Goal: Task Accomplishment & Management: Use online tool/utility

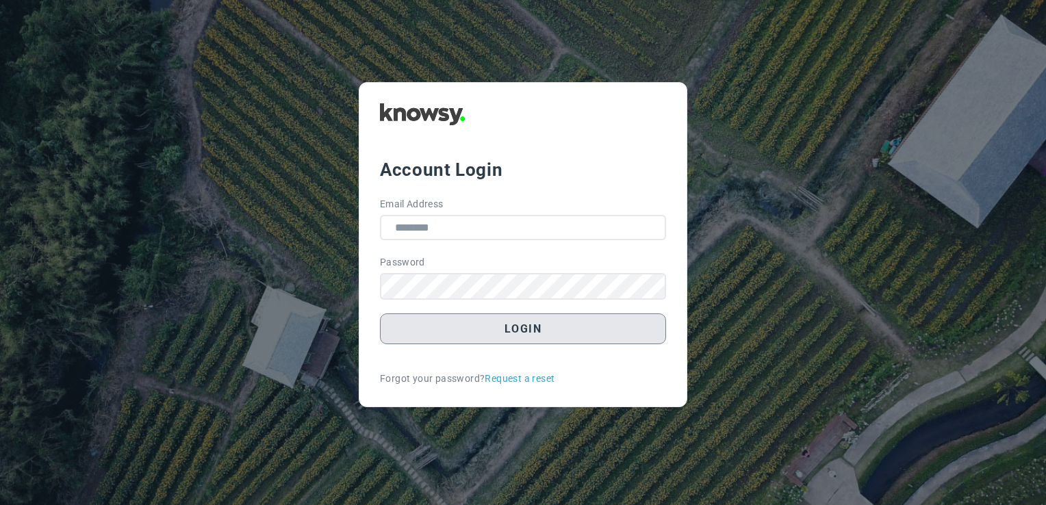
type input "**********"
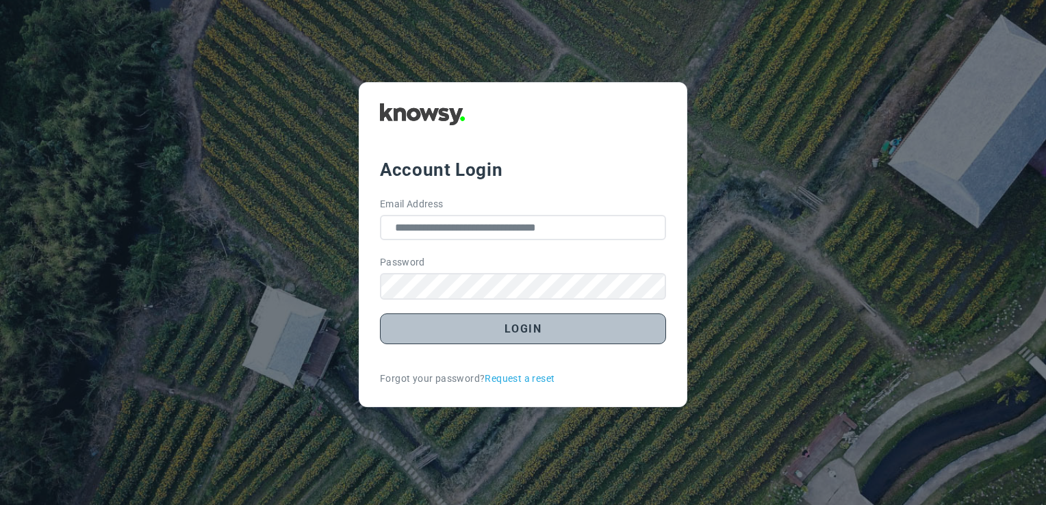
click at [492, 330] on button "Login" at bounding box center [523, 329] width 286 height 31
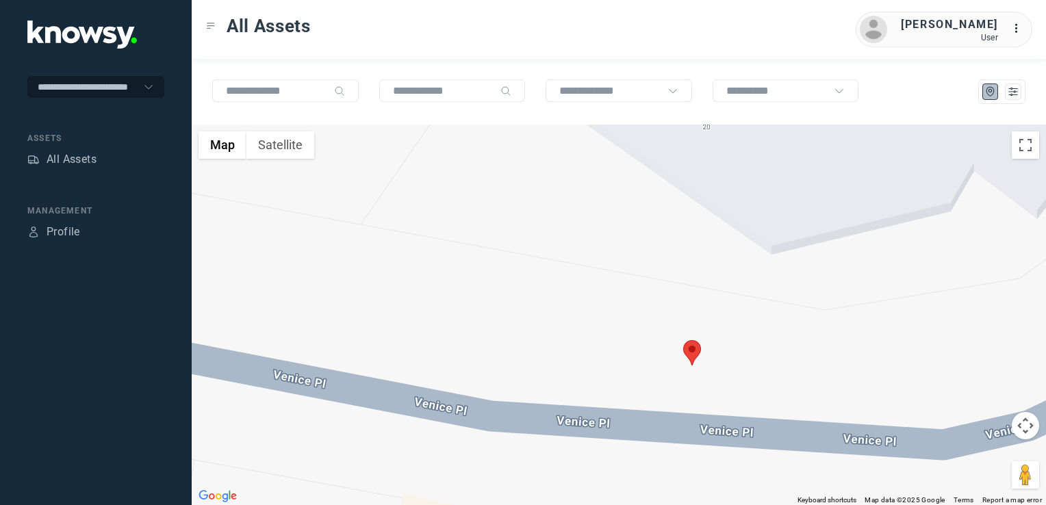
click at [690, 351] on img at bounding box center [692, 352] width 18 height 25
click at [720, 264] on button "Close" at bounding box center [721, 267] width 33 height 33
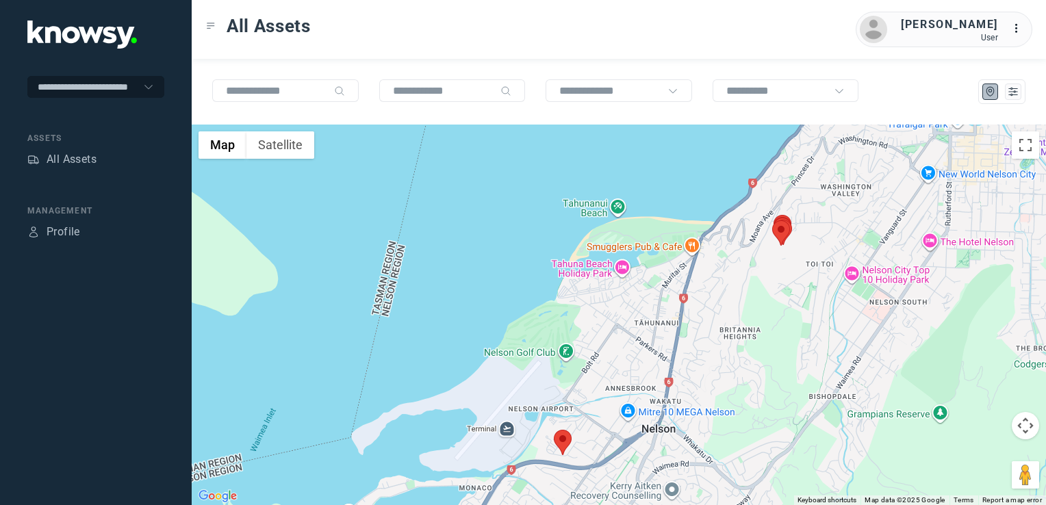
drag, startPoint x: 819, startPoint y: 330, endPoint x: 667, endPoint y: 422, distance: 177.6
click at [670, 443] on div at bounding box center [619, 315] width 855 height 381
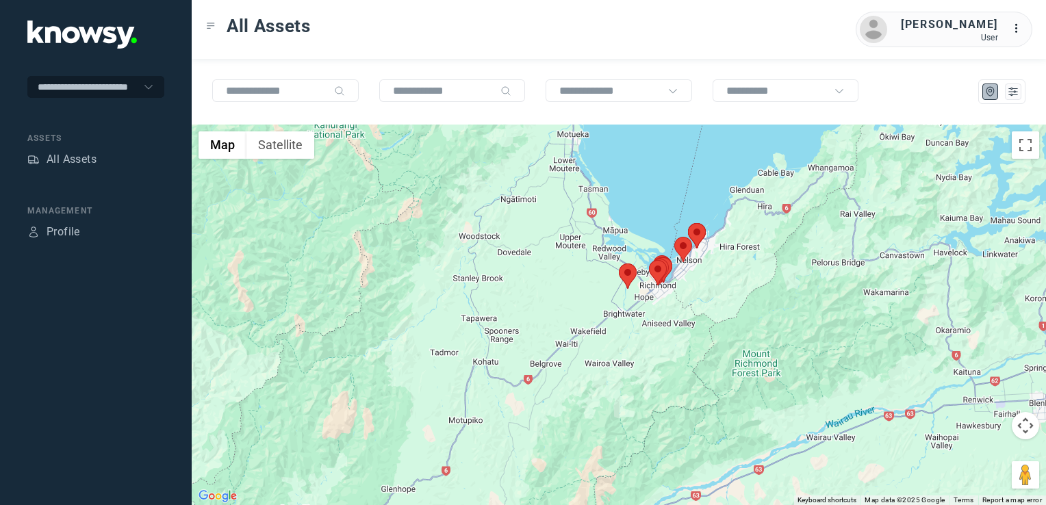
drag, startPoint x: 753, startPoint y: 271, endPoint x: 792, endPoint y: 211, distance: 71.4
click at [792, 211] on div at bounding box center [619, 315] width 855 height 381
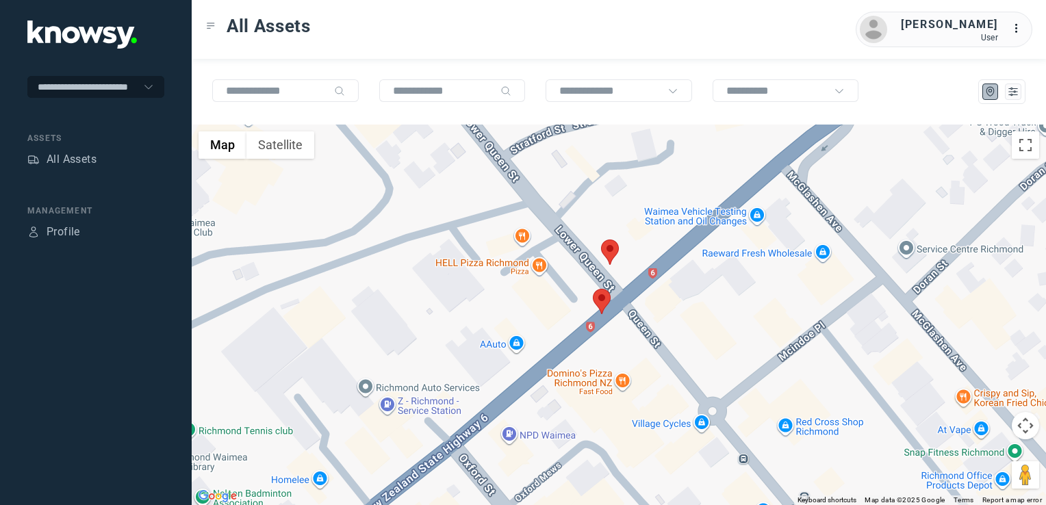
click at [603, 299] on img at bounding box center [602, 301] width 18 height 25
click at [594, 301] on img at bounding box center [602, 301] width 18 height 25
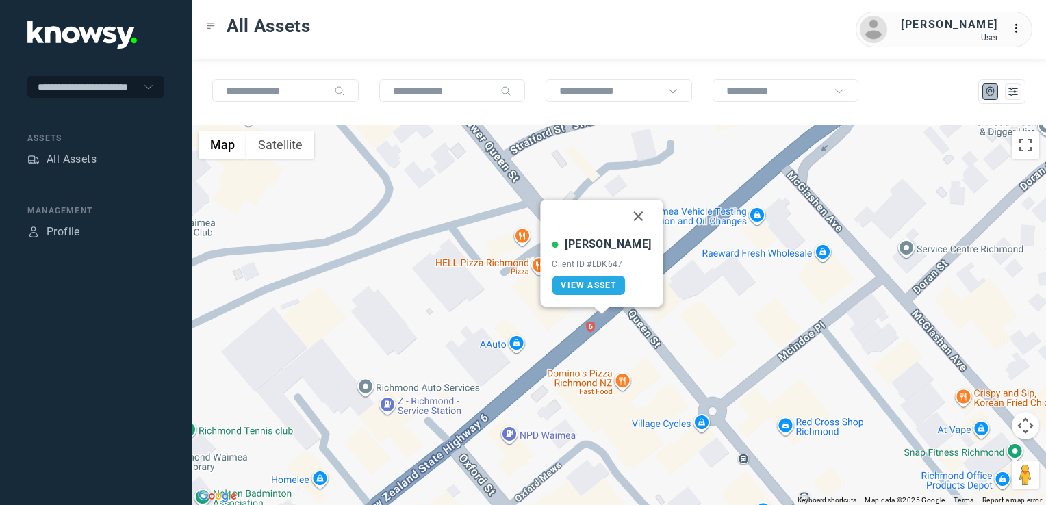
drag, startPoint x: 620, startPoint y: 216, endPoint x: 618, endPoint y: 229, distance: 12.4
click at [622, 216] on button "Close" at bounding box center [638, 216] width 33 height 33
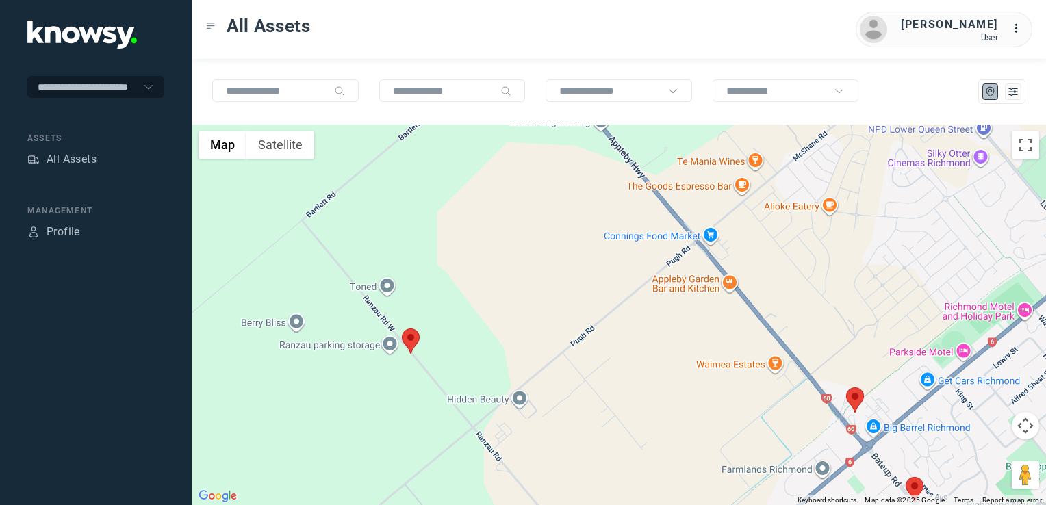
drag, startPoint x: 489, startPoint y: 351, endPoint x: 661, endPoint y: 431, distance: 189.9
click at [661, 431] on div at bounding box center [619, 315] width 855 height 381
click at [412, 345] on img at bounding box center [411, 341] width 18 height 25
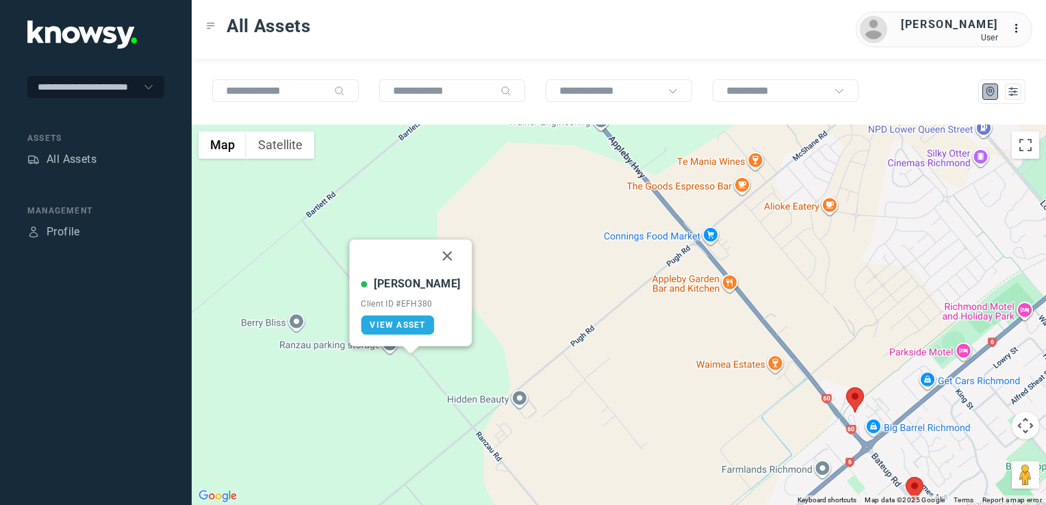
drag, startPoint x: 434, startPoint y: 258, endPoint x: 440, endPoint y: 263, distance: 7.8
click at [434, 258] on button "Close" at bounding box center [447, 256] width 33 height 33
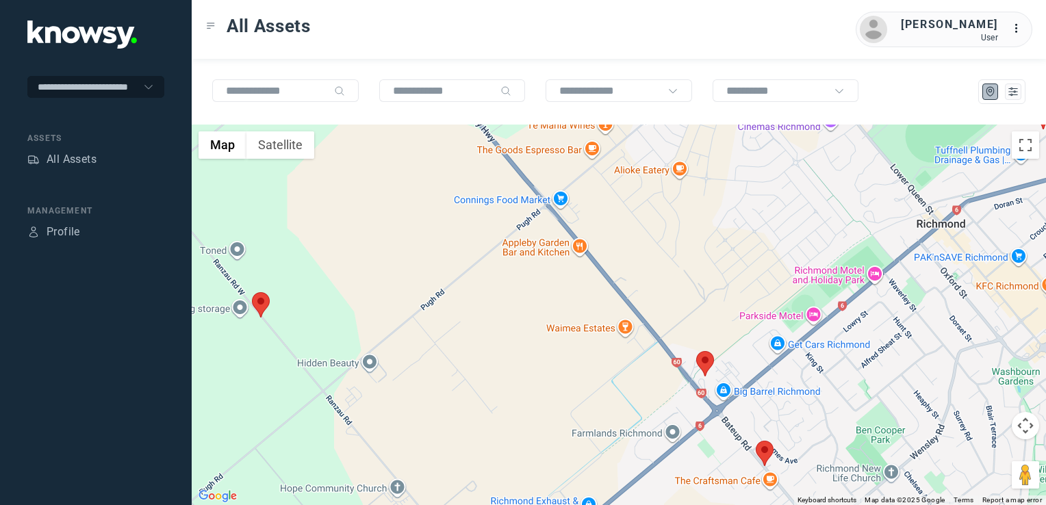
drag, startPoint x: 678, startPoint y: 368, endPoint x: 445, endPoint y: 363, distance: 232.9
click at [445, 363] on div "To navigate, press the arrow keys." at bounding box center [619, 315] width 855 height 381
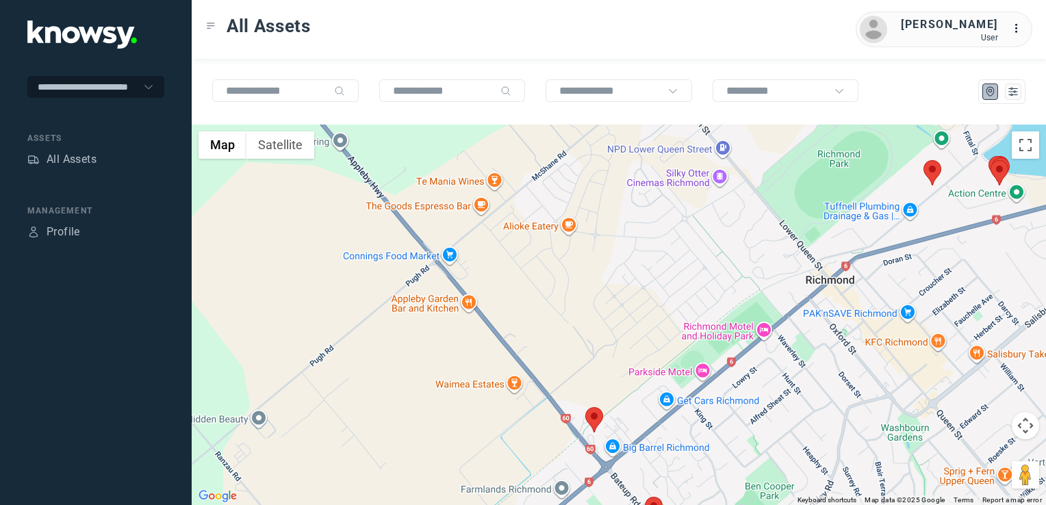
click at [598, 420] on img at bounding box center [594, 419] width 18 height 25
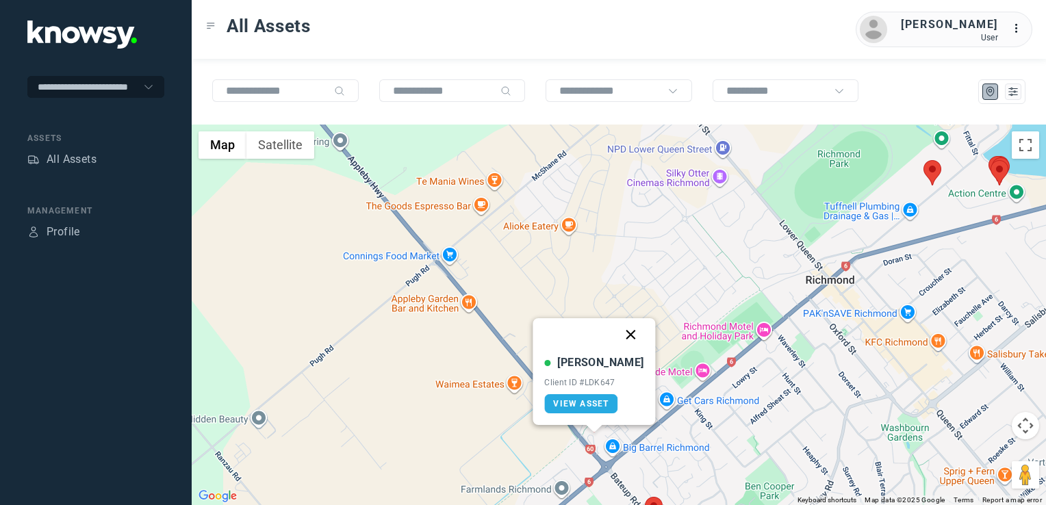
click at [616, 331] on button "Close" at bounding box center [631, 334] width 33 height 33
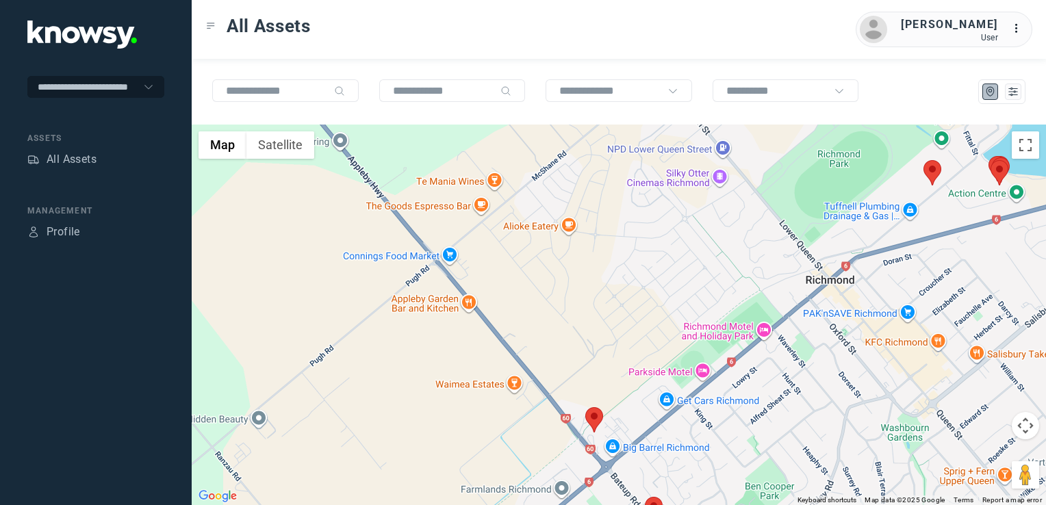
drag, startPoint x: 696, startPoint y: 377, endPoint x: 585, endPoint y: 277, distance: 149.3
click at [591, 281] on div "To navigate, press the arrow keys." at bounding box center [619, 315] width 855 height 381
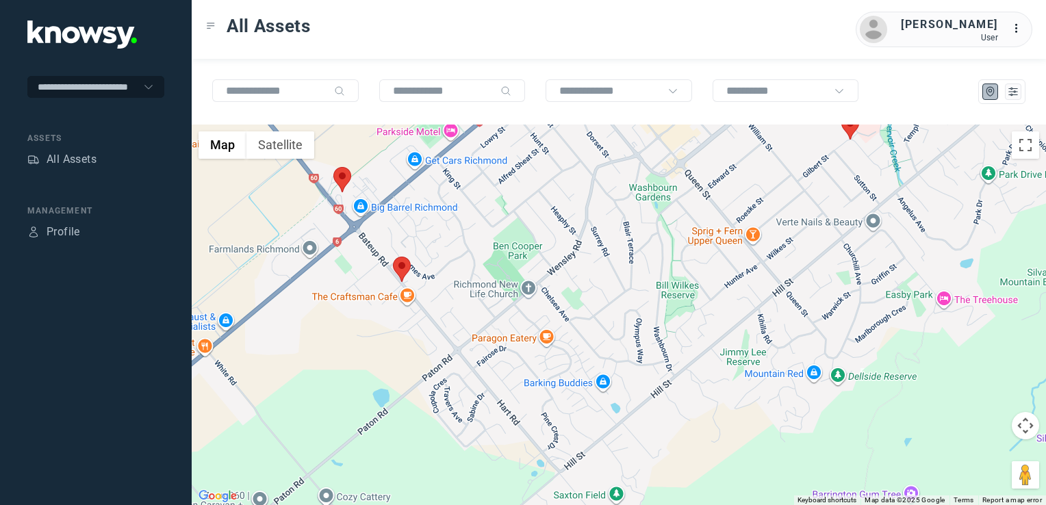
click at [409, 269] on img at bounding box center [402, 269] width 18 height 25
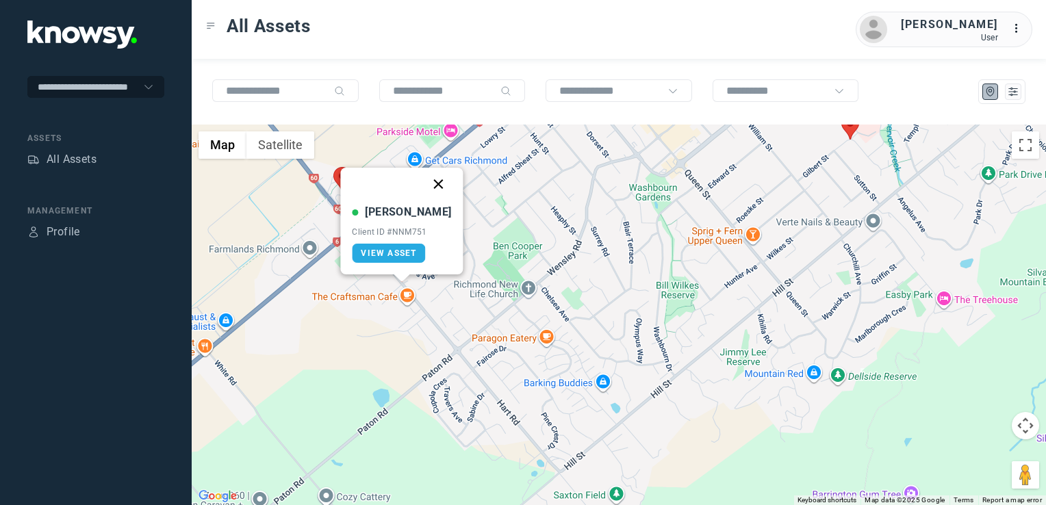
click at [423, 185] on button "Close" at bounding box center [438, 184] width 33 height 33
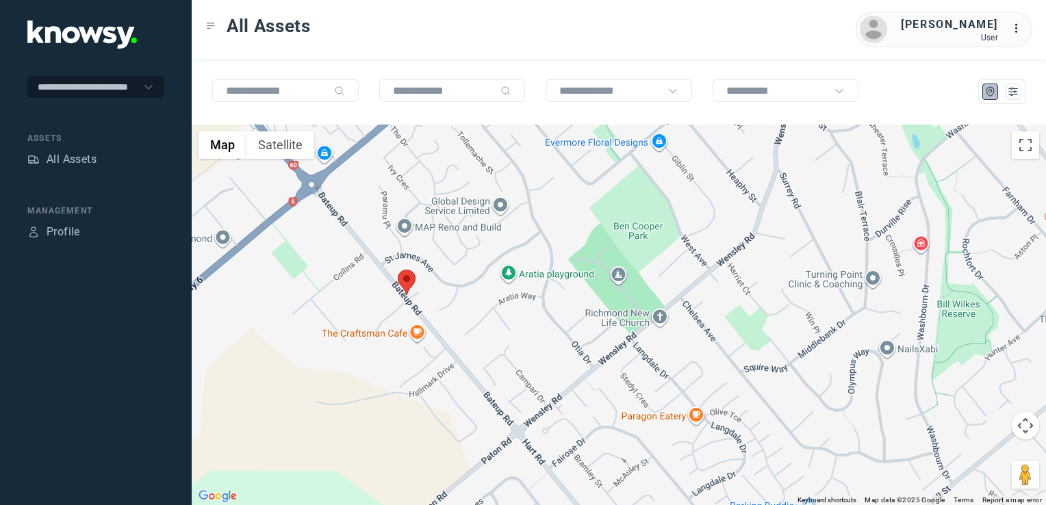
drag, startPoint x: 406, startPoint y: 297, endPoint x: 476, endPoint y: 328, distance: 76.3
click at [475, 328] on div at bounding box center [619, 315] width 855 height 381
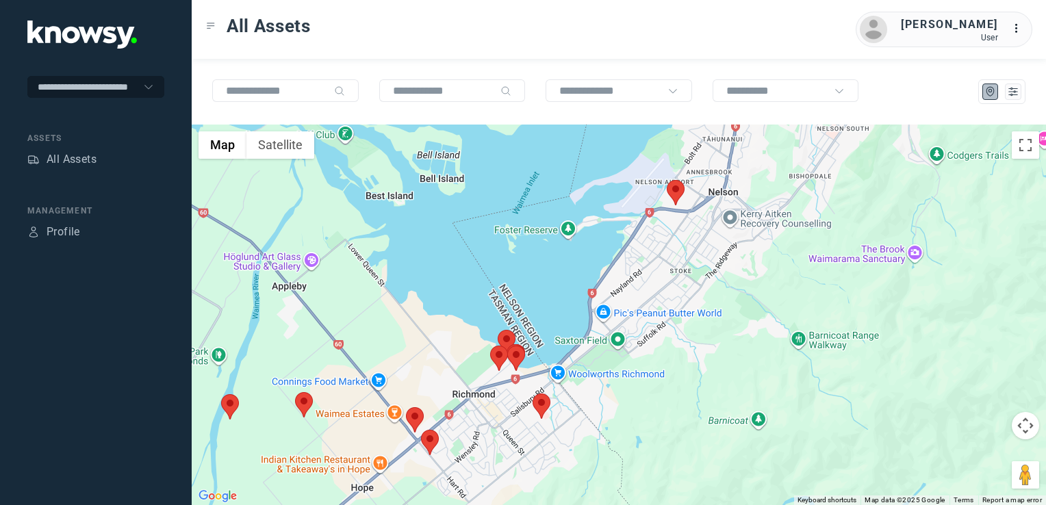
drag, startPoint x: 583, startPoint y: 309, endPoint x: 507, endPoint y: 403, distance: 121.3
click at [507, 403] on div at bounding box center [619, 315] width 855 height 381
click at [543, 410] on img at bounding box center [542, 406] width 18 height 25
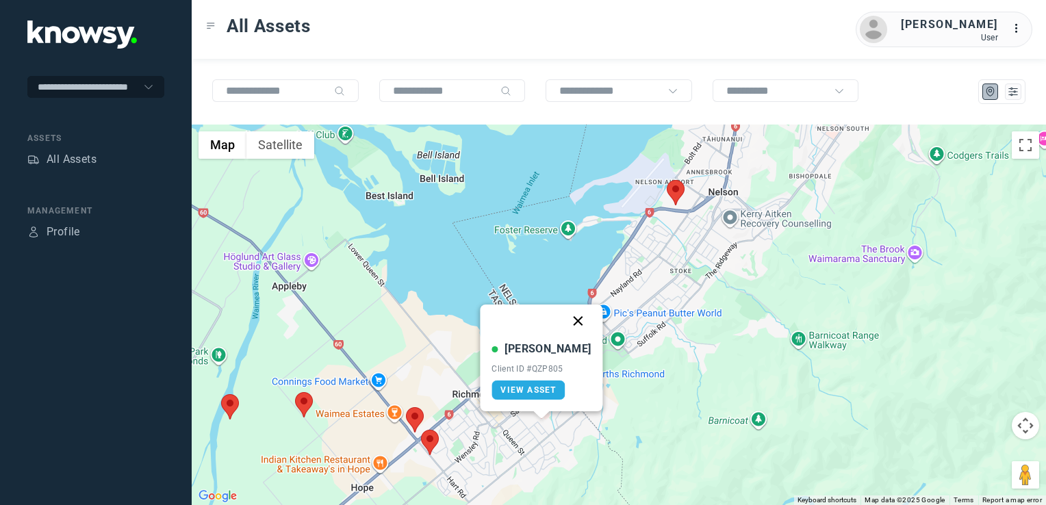
click at [562, 320] on button "Close" at bounding box center [578, 321] width 33 height 33
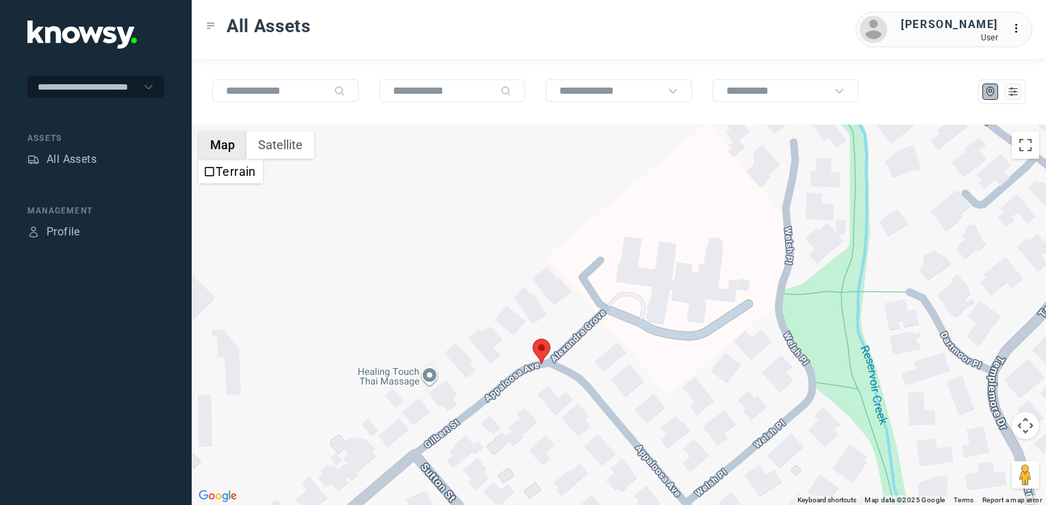
click at [221, 149] on button "Map" at bounding box center [223, 144] width 48 height 27
click at [212, 141] on button "Map" at bounding box center [223, 144] width 48 height 27
click at [286, 147] on button "Satellite" at bounding box center [281, 144] width 68 height 27
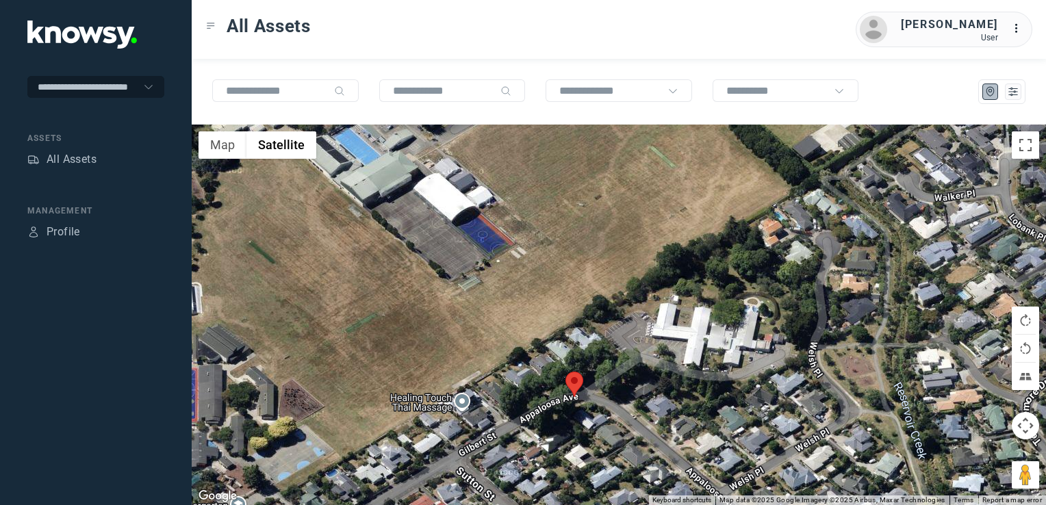
drag, startPoint x: 701, startPoint y: 372, endPoint x: 733, endPoint y: 416, distance: 54.4
click at [733, 418] on div at bounding box center [619, 315] width 855 height 381
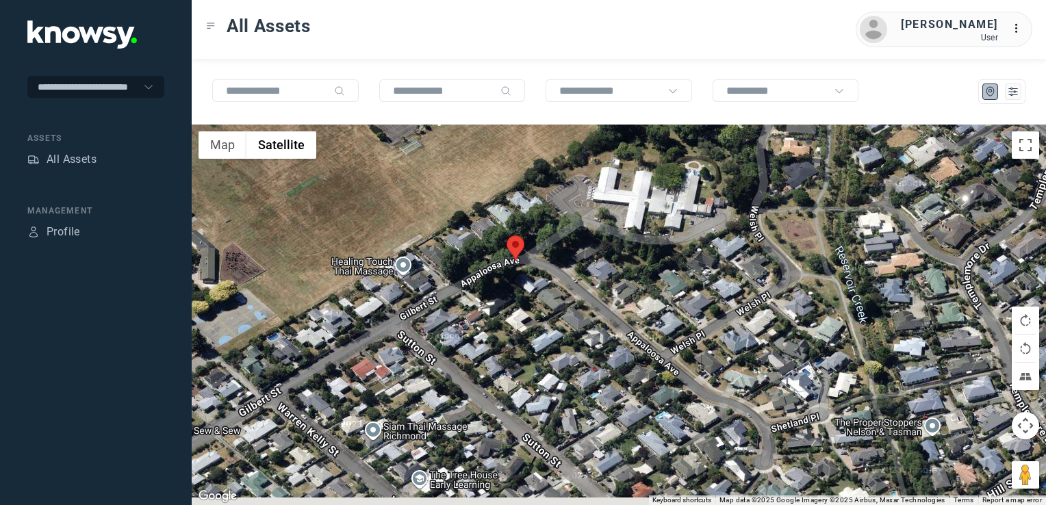
drag, startPoint x: 641, startPoint y: 418, endPoint x: 574, endPoint y: 251, distance: 180.0
click at [574, 251] on div at bounding box center [619, 315] width 855 height 381
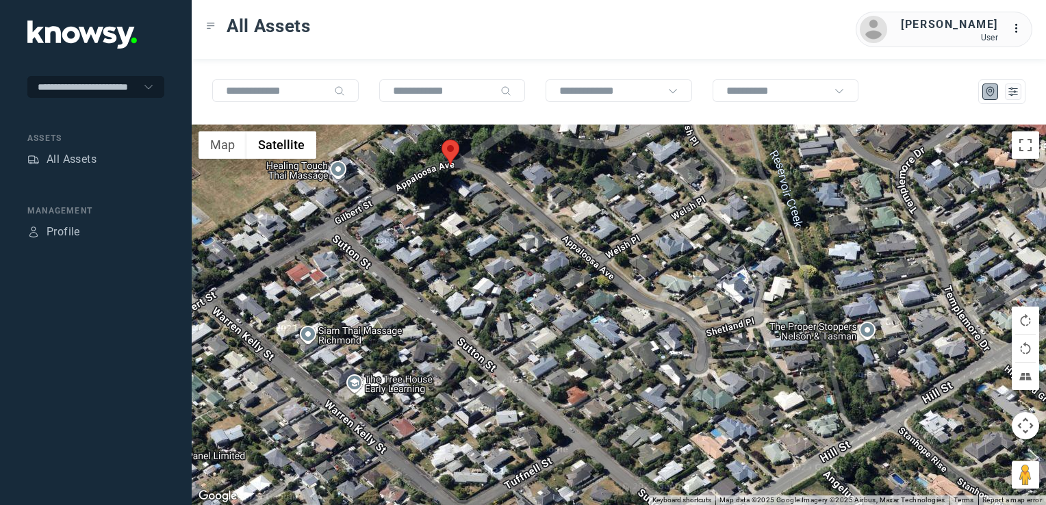
drag, startPoint x: 599, startPoint y: 289, endPoint x: 485, endPoint y: 294, distance: 114.5
click at [485, 294] on div at bounding box center [619, 315] width 855 height 381
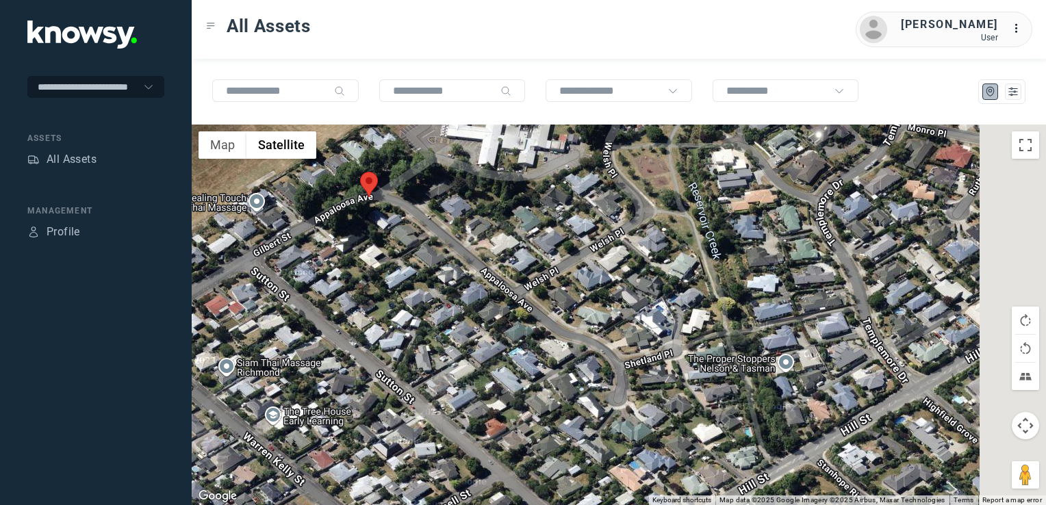
drag, startPoint x: 454, startPoint y: 320, endPoint x: 447, endPoint y: 338, distance: 19.7
click at [446, 339] on div at bounding box center [619, 315] width 855 height 381
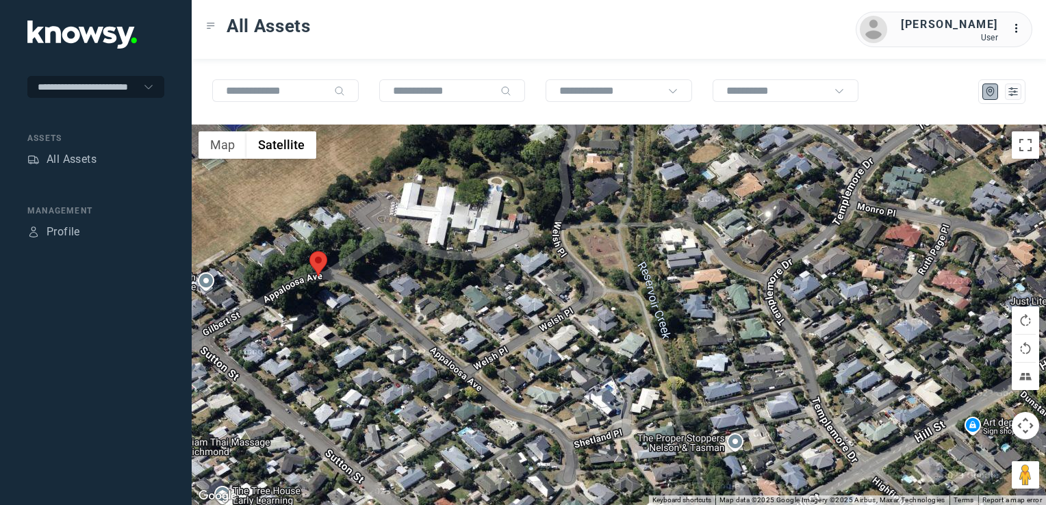
drag, startPoint x: 548, startPoint y: 273, endPoint x: 478, endPoint y: 307, distance: 78.1
click at [478, 307] on div at bounding box center [619, 315] width 855 height 381
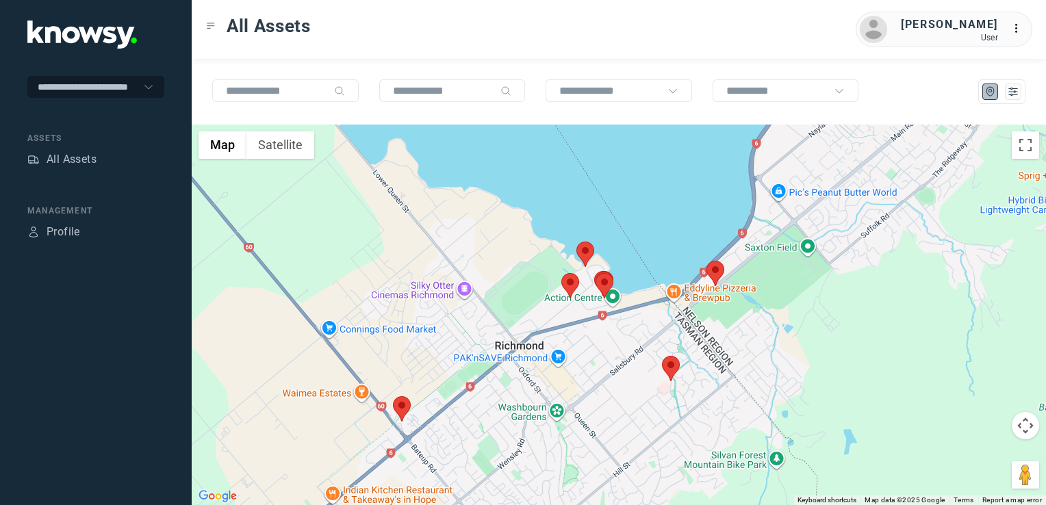
click at [670, 375] on img at bounding box center [671, 368] width 18 height 25
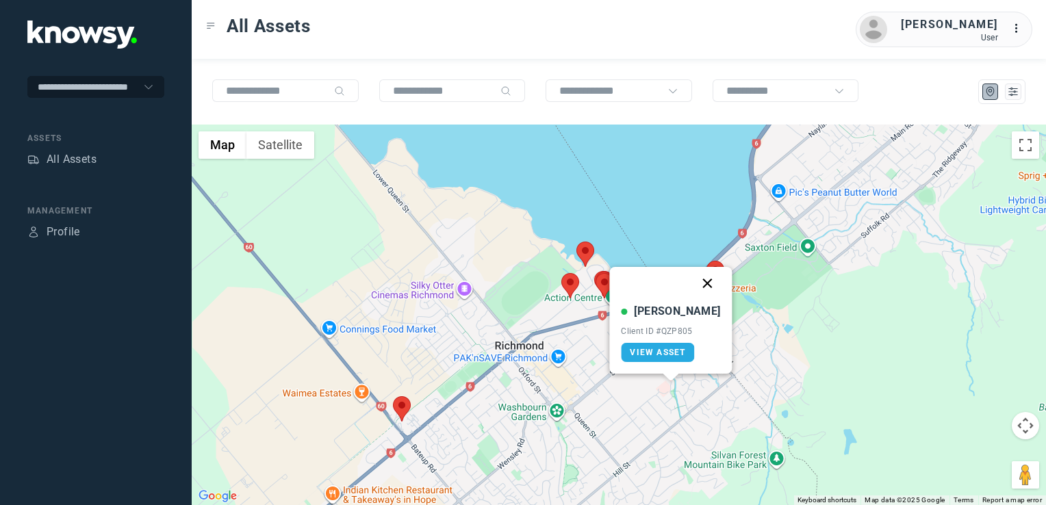
click at [693, 283] on button "Close" at bounding box center [708, 283] width 33 height 33
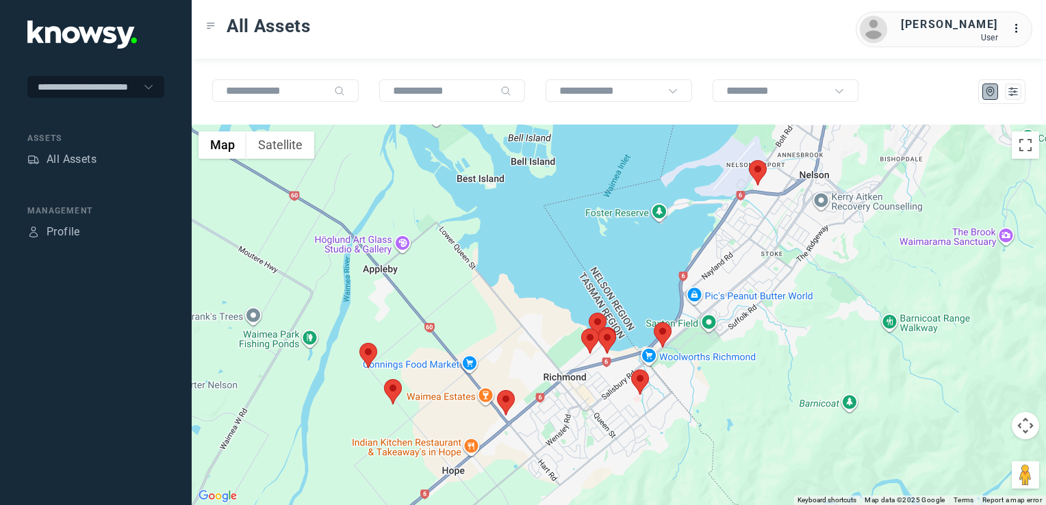
drag, startPoint x: 577, startPoint y: 414, endPoint x: 609, endPoint y: 392, distance: 39.9
click at [605, 396] on div "To navigate, press the arrow keys." at bounding box center [619, 315] width 855 height 381
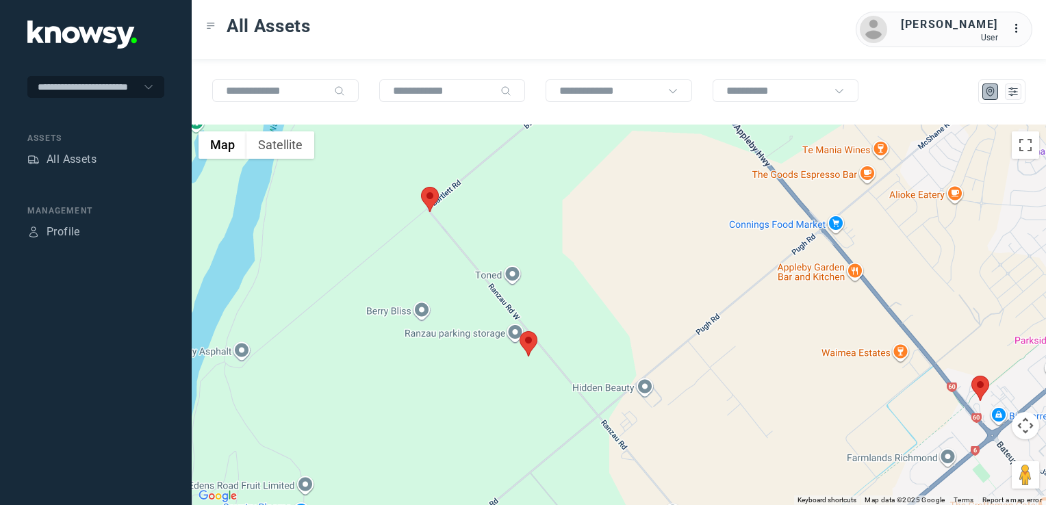
click at [527, 343] on img at bounding box center [529, 343] width 18 height 25
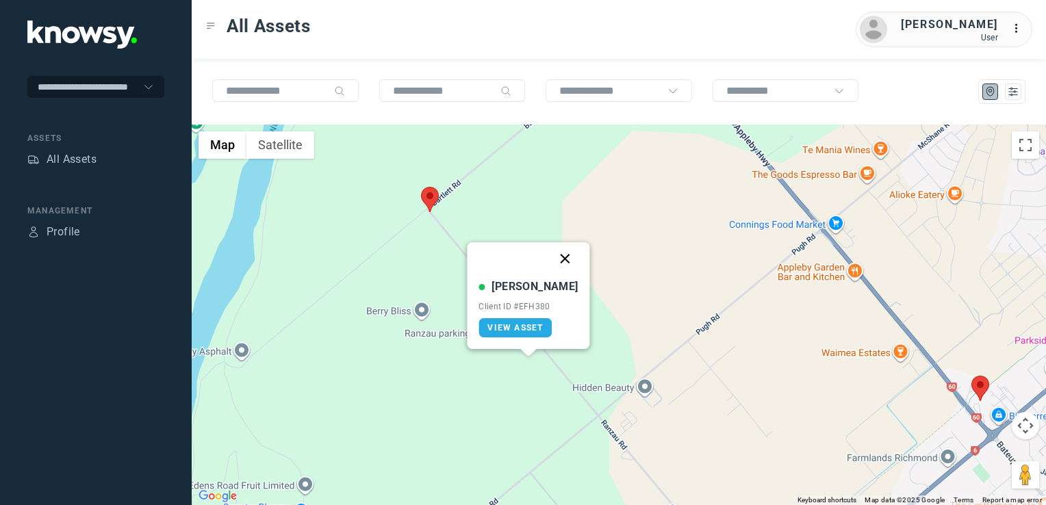
click at [558, 256] on button "Close" at bounding box center [565, 258] width 33 height 33
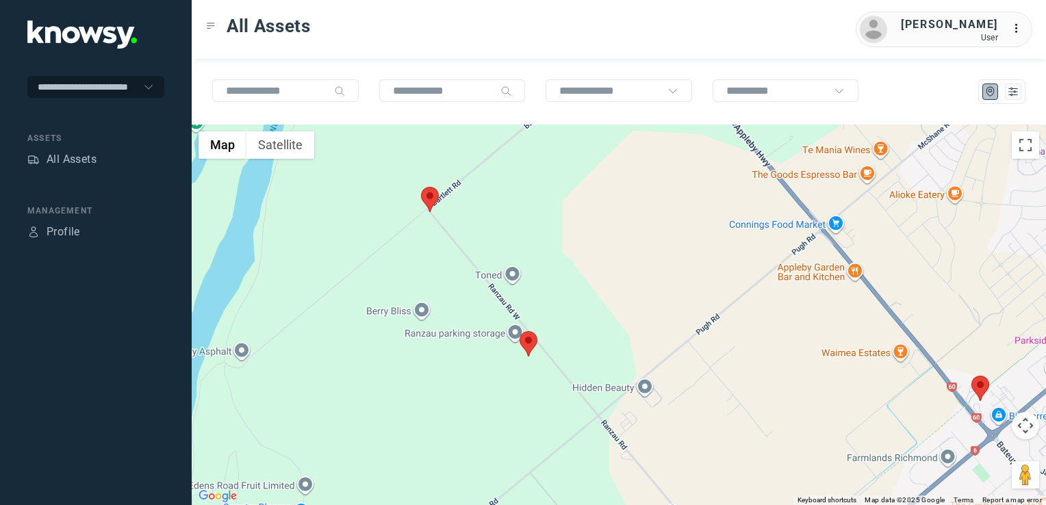
click at [425, 201] on img at bounding box center [430, 199] width 18 height 25
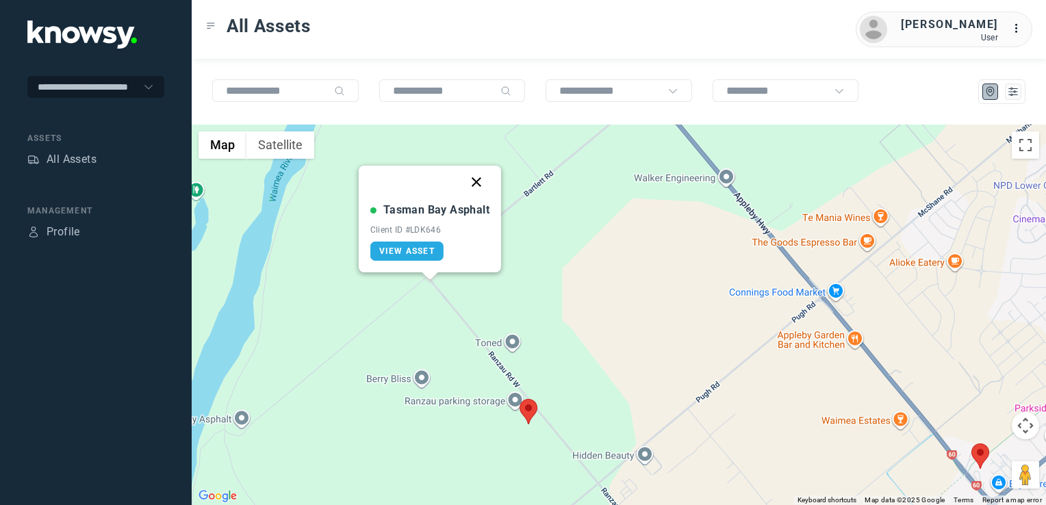
click at [474, 185] on button "Close" at bounding box center [476, 182] width 33 height 33
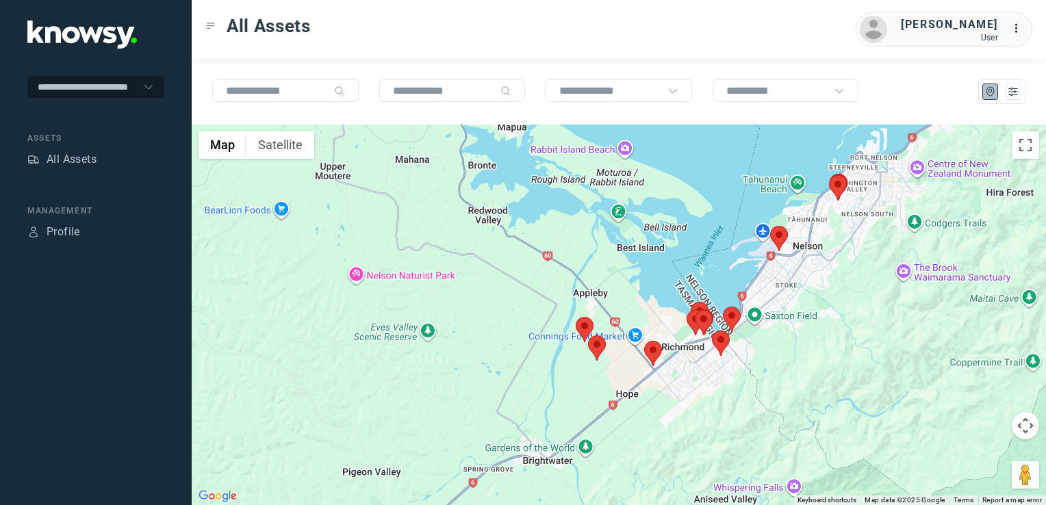
click at [624, 357] on div "To navigate, press the arrow keys." at bounding box center [619, 315] width 855 height 381
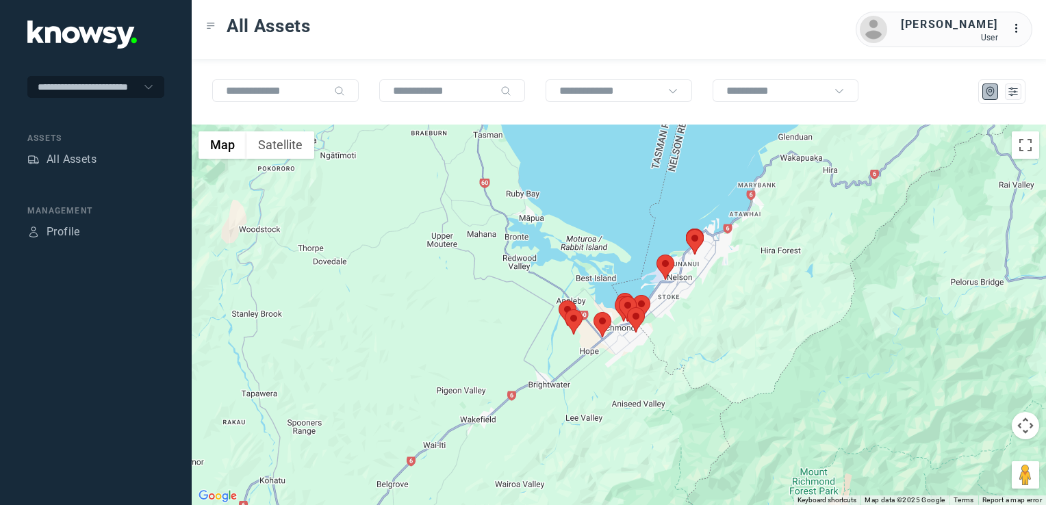
drag, startPoint x: 704, startPoint y: 318, endPoint x: 679, endPoint y: 353, distance: 42.2
click at [679, 352] on div at bounding box center [619, 315] width 855 height 381
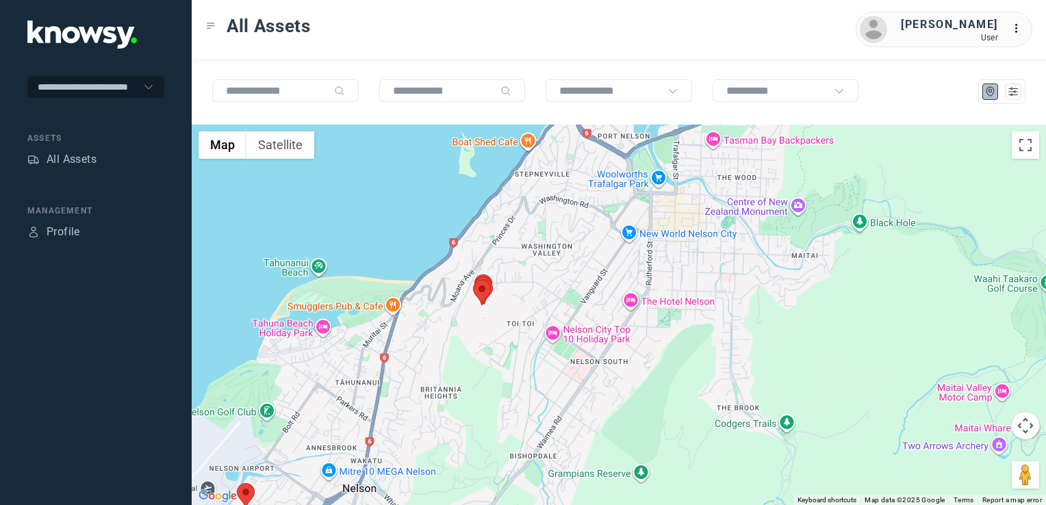
drag, startPoint x: 518, startPoint y: 303, endPoint x: 585, endPoint y: 268, distance: 76.3
click at [569, 275] on div at bounding box center [619, 315] width 855 height 381
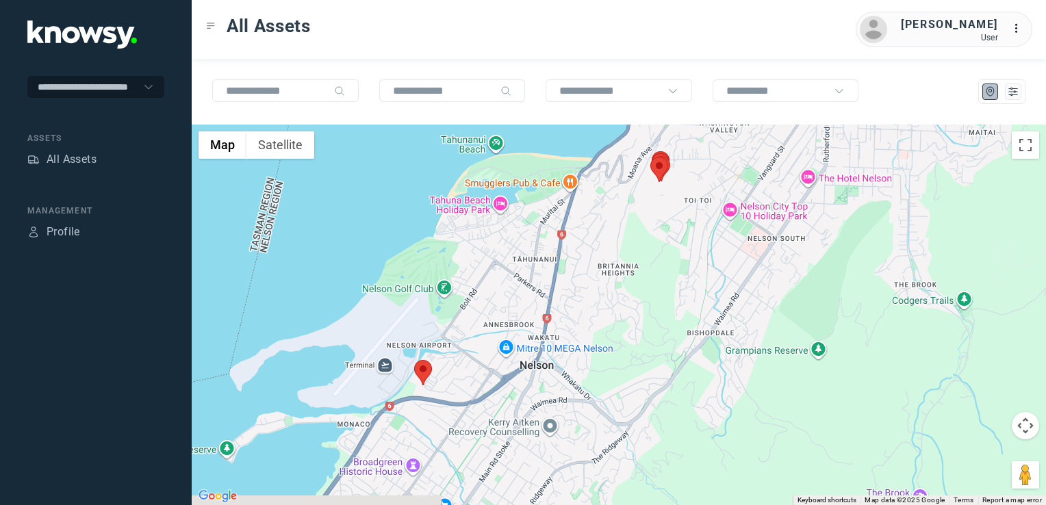
drag, startPoint x: 604, startPoint y: 259, endPoint x: 672, endPoint y: 188, distance: 98.8
click at [671, 190] on div at bounding box center [619, 315] width 855 height 381
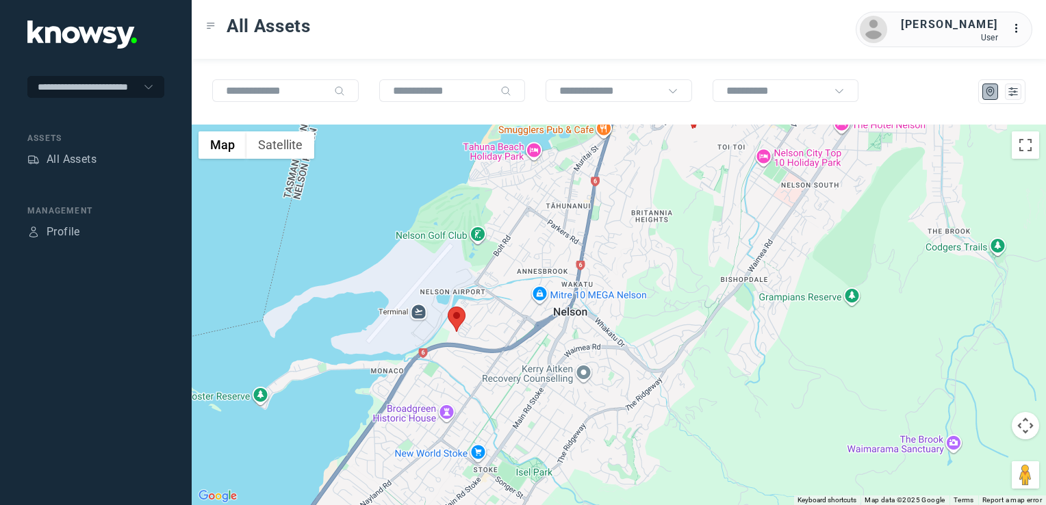
click at [614, 229] on div at bounding box center [619, 315] width 855 height 381
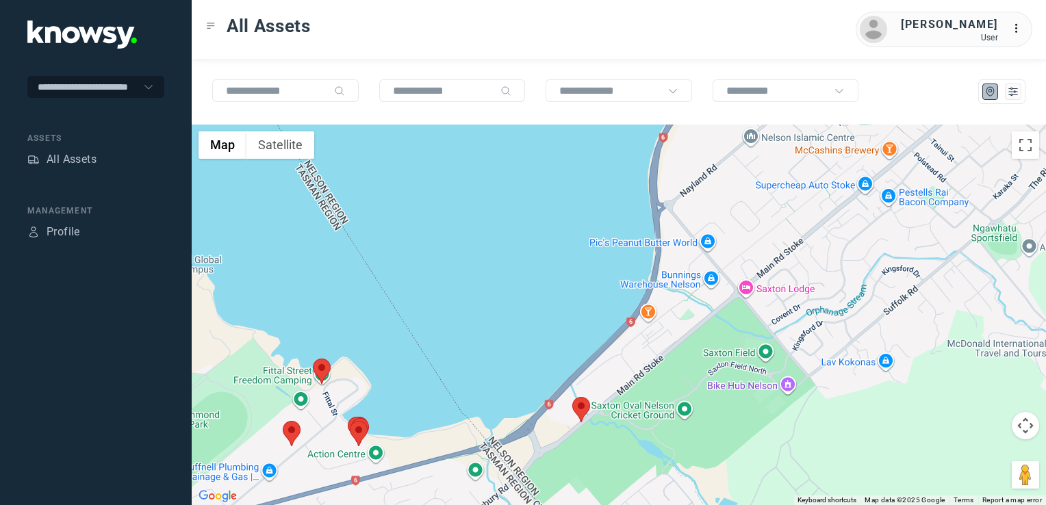
click at [318, 365] on img at bounding box center [322, 371] width 18 height 25
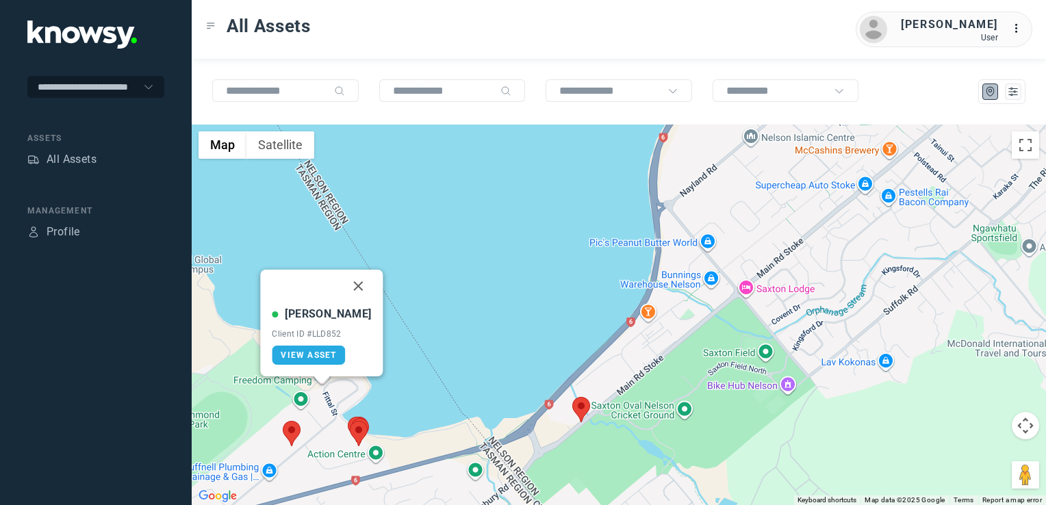
click at [346, 285] on button "Close" at bounding box center [358, 286] width 33 height 33
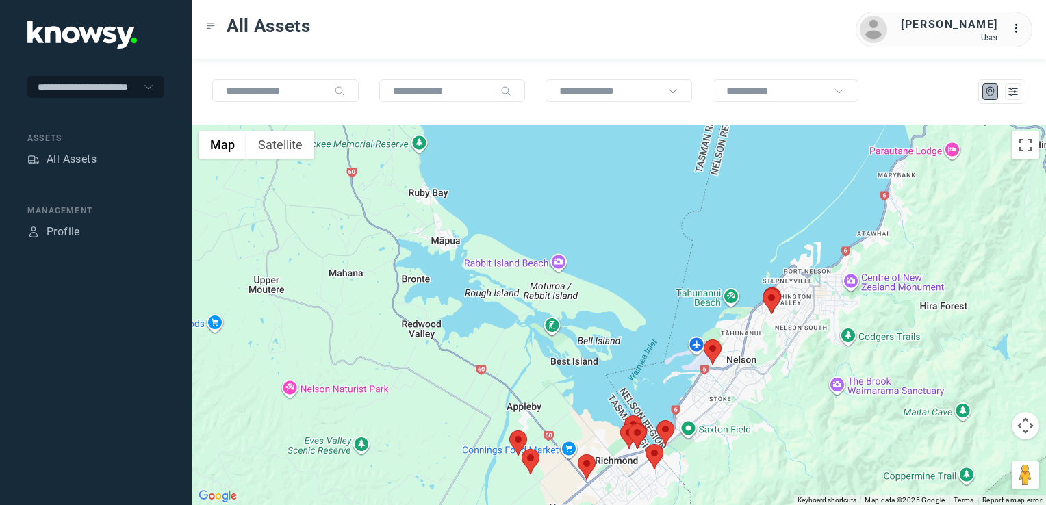
drag, startPoint x: 548, startPoint y: 264, endPoint x: 847, endPoint y: 415, distance: 335.0
click at [847, 415] on div at bounding box center [619, 315] width 855 height 381
